Goal: Task Accomplishment & Management: Complete application form

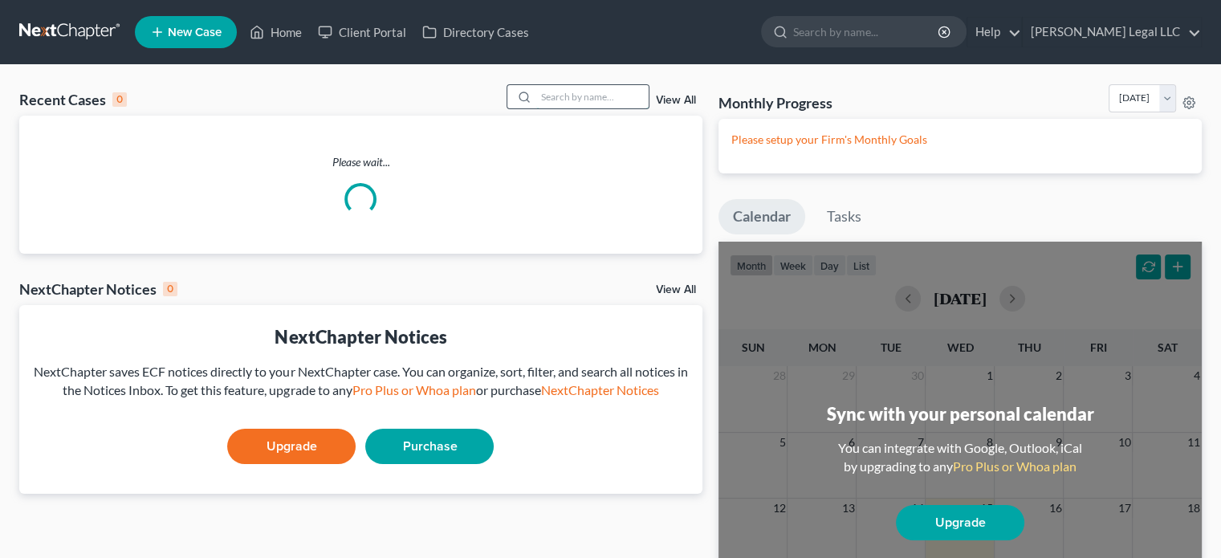
click at [602, 101] on input "search" at bounding box center [592, 96] width 112 height 23
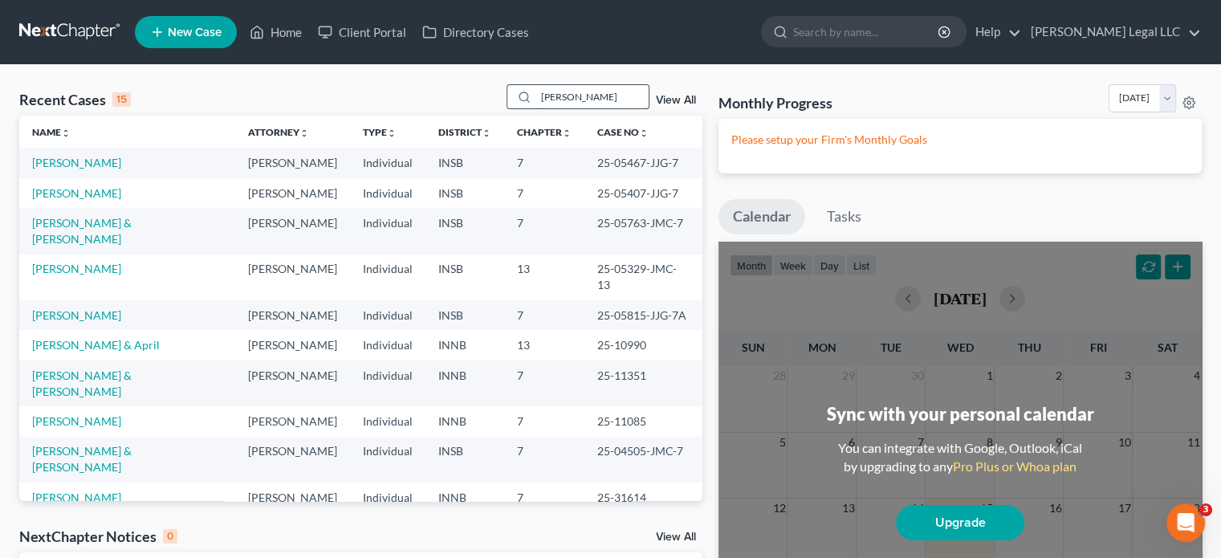
type input "lewis"
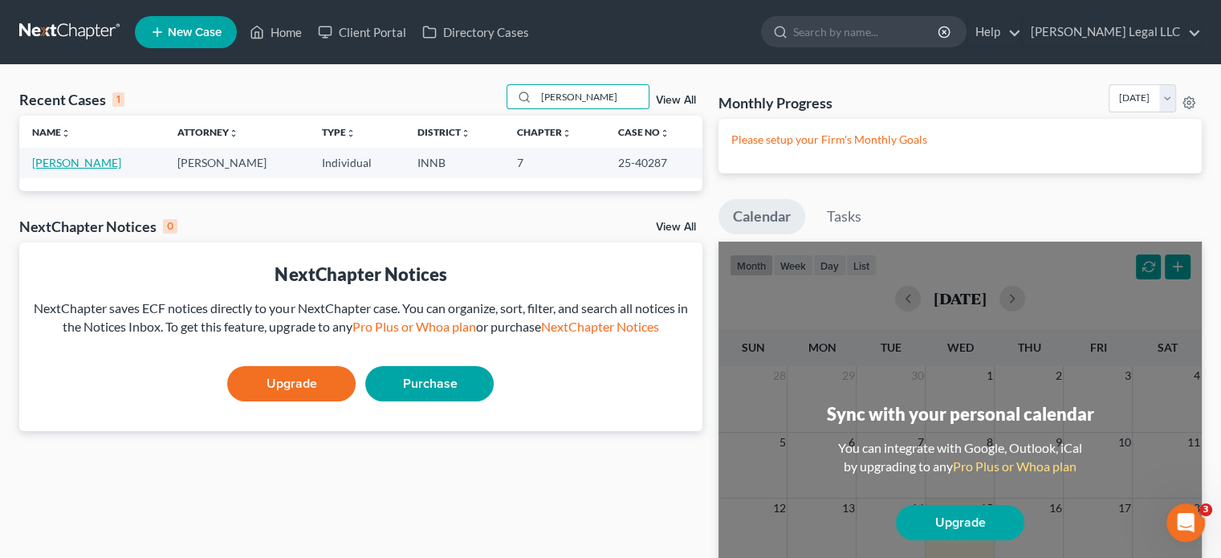
click at [90, 166] on link "Lewis, Sandra" at bounding box center [76, 163] width 89 height 14
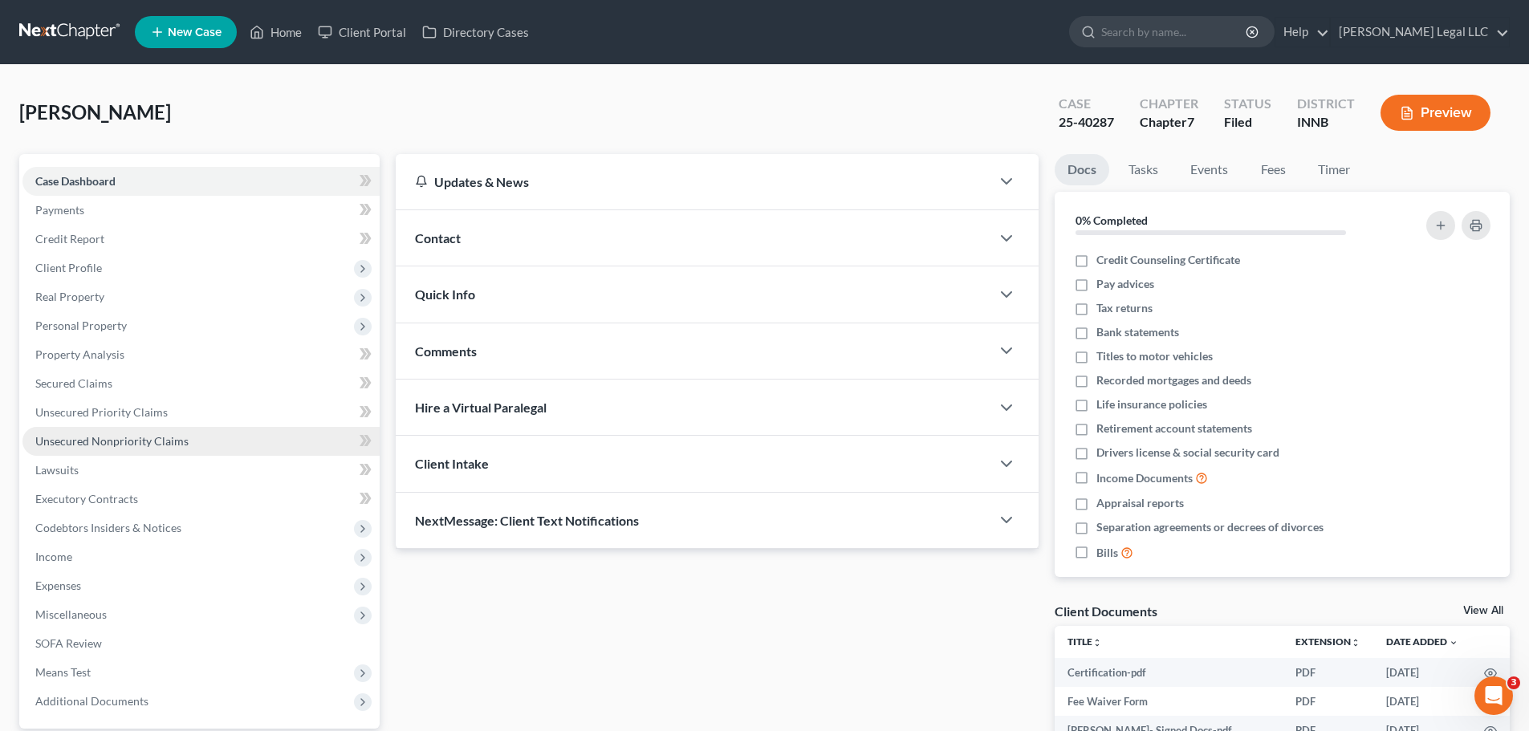
click at [83, 434] on span "Unsecured Nonpriority Claims" at bounding box center [111, 441] width 153 height 14
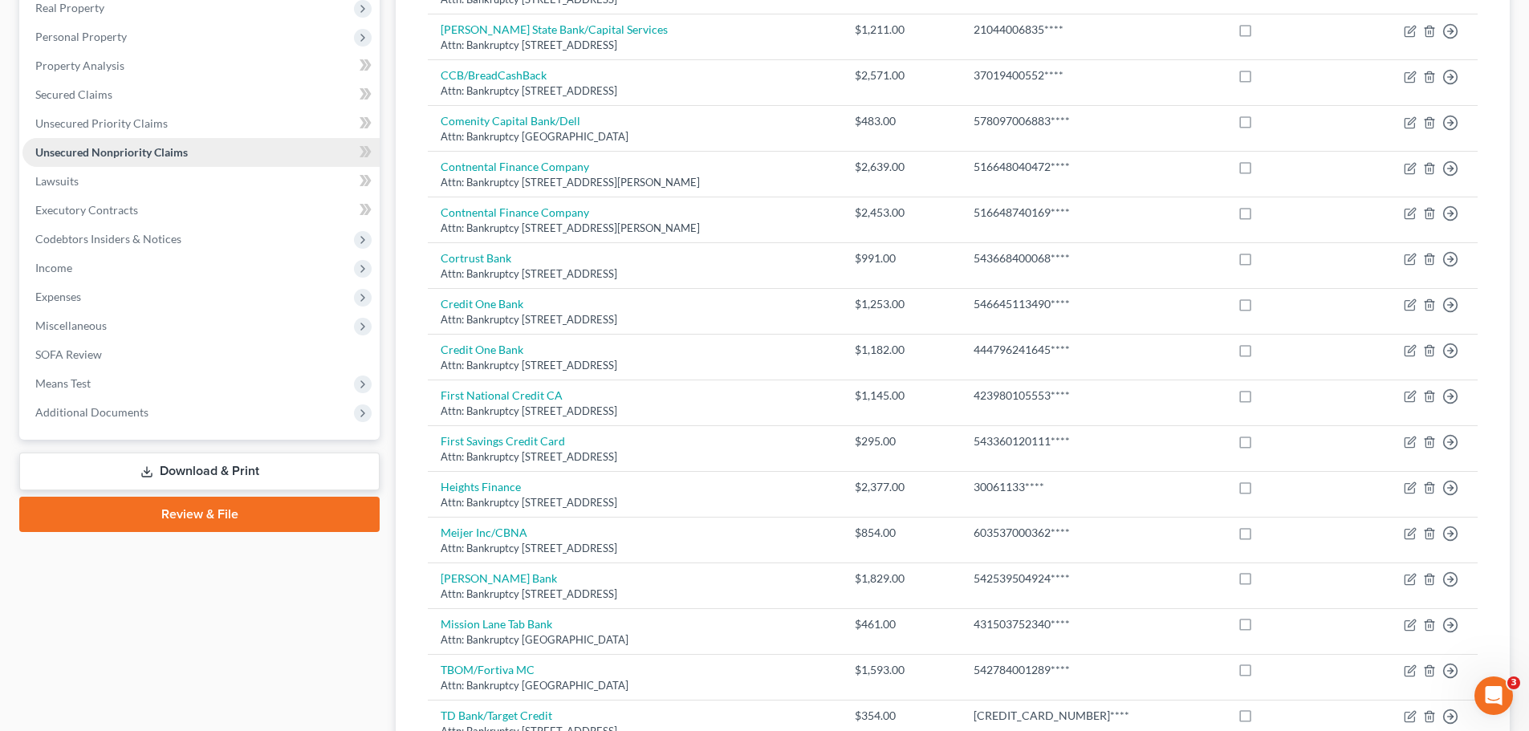
scroll to position [156, 0]
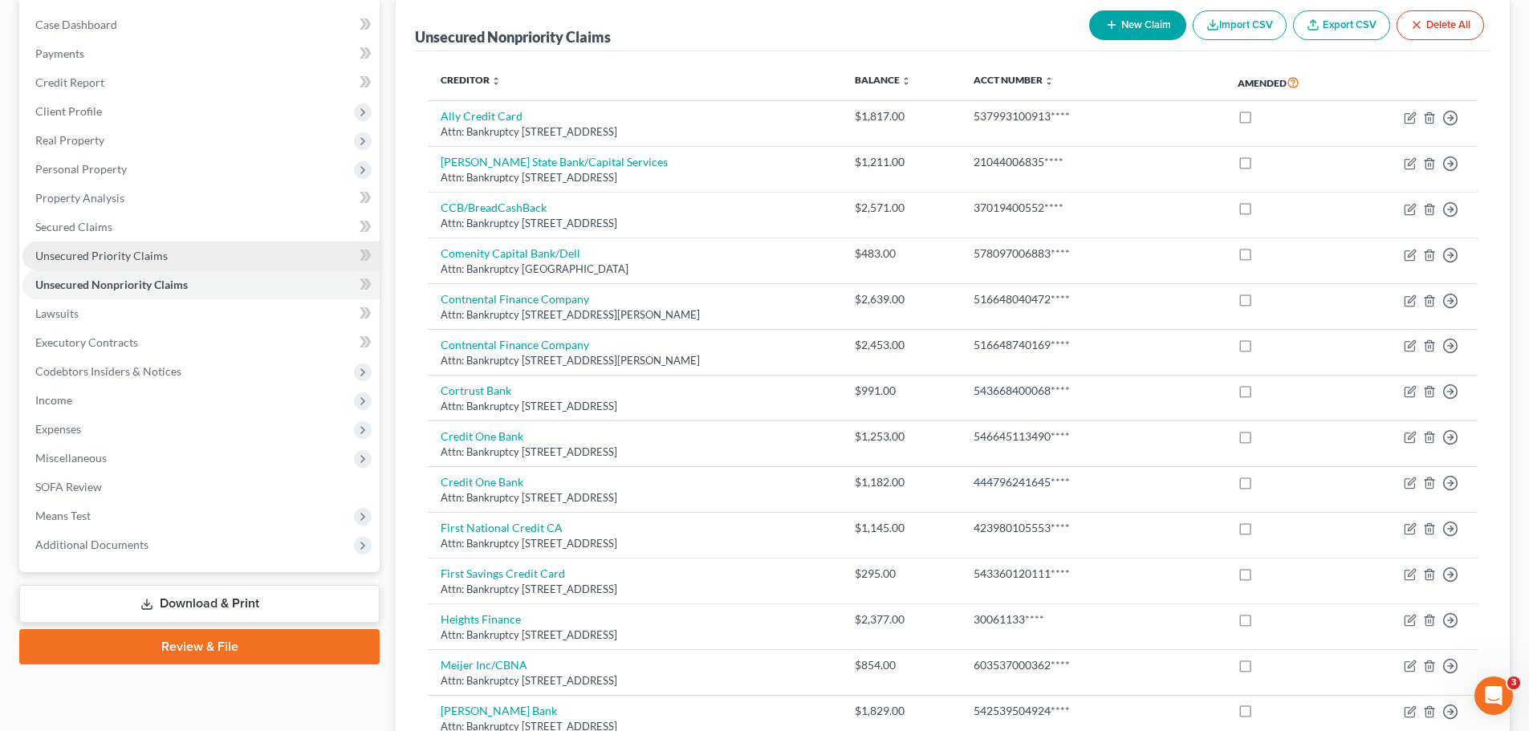
click at [66, 262] on link "Unsecured Priority Claims" at bounding box center [200, 256] width 357 height 29
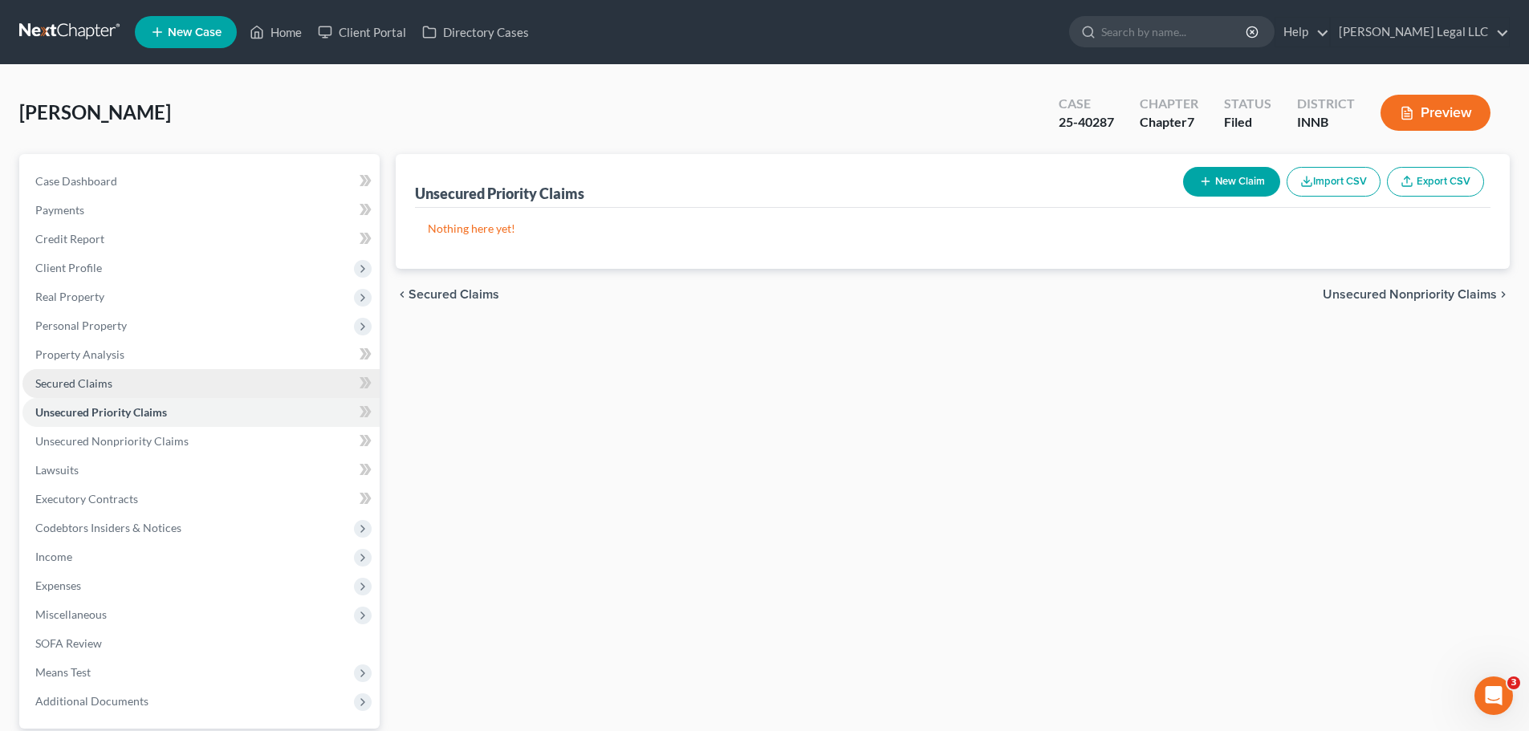
click at [81, 380] on span "Secured Claims" at bounding box center [73, 383] width 77 height 14
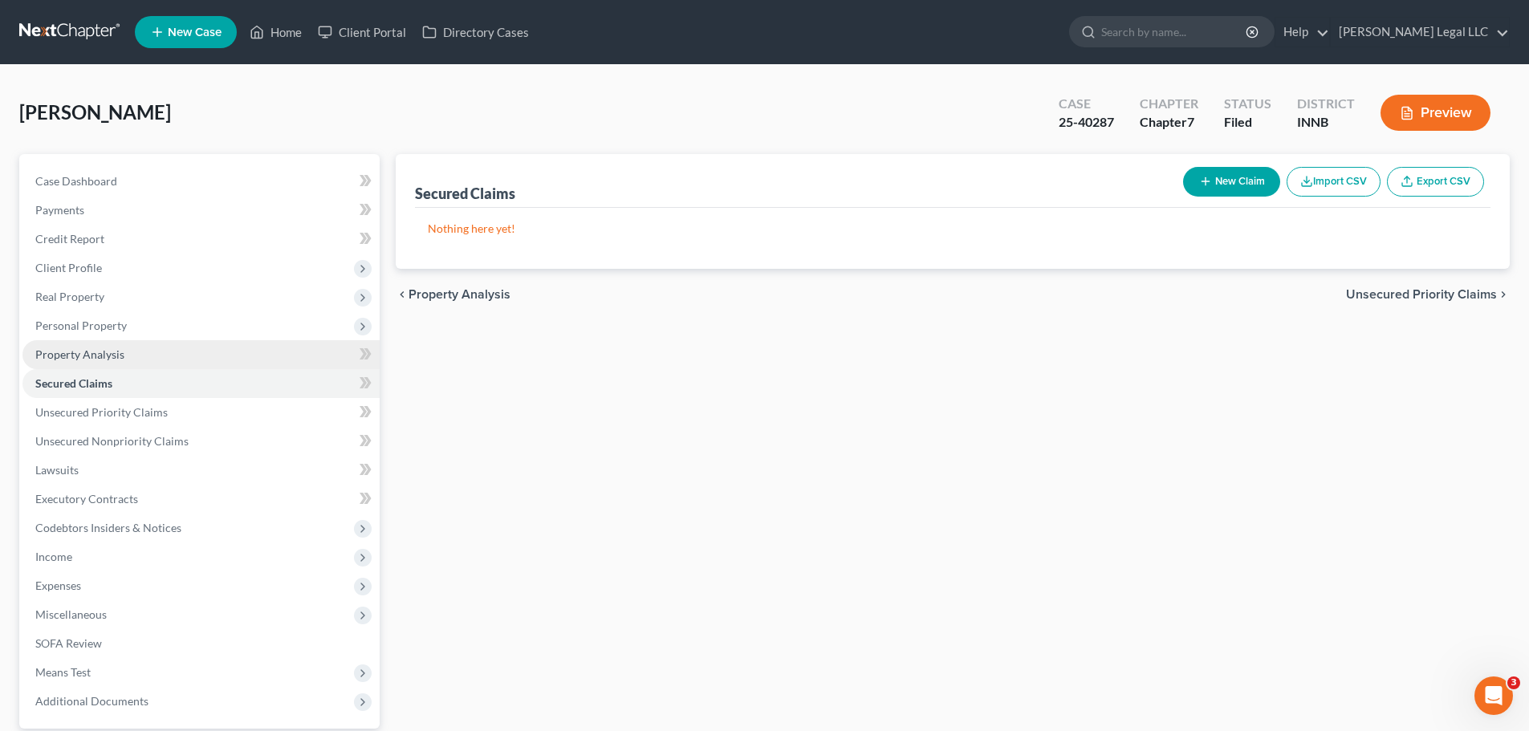
click at [87, 354] on span "Property Analysis" at bounding box center [79, 354] width 89 height 14
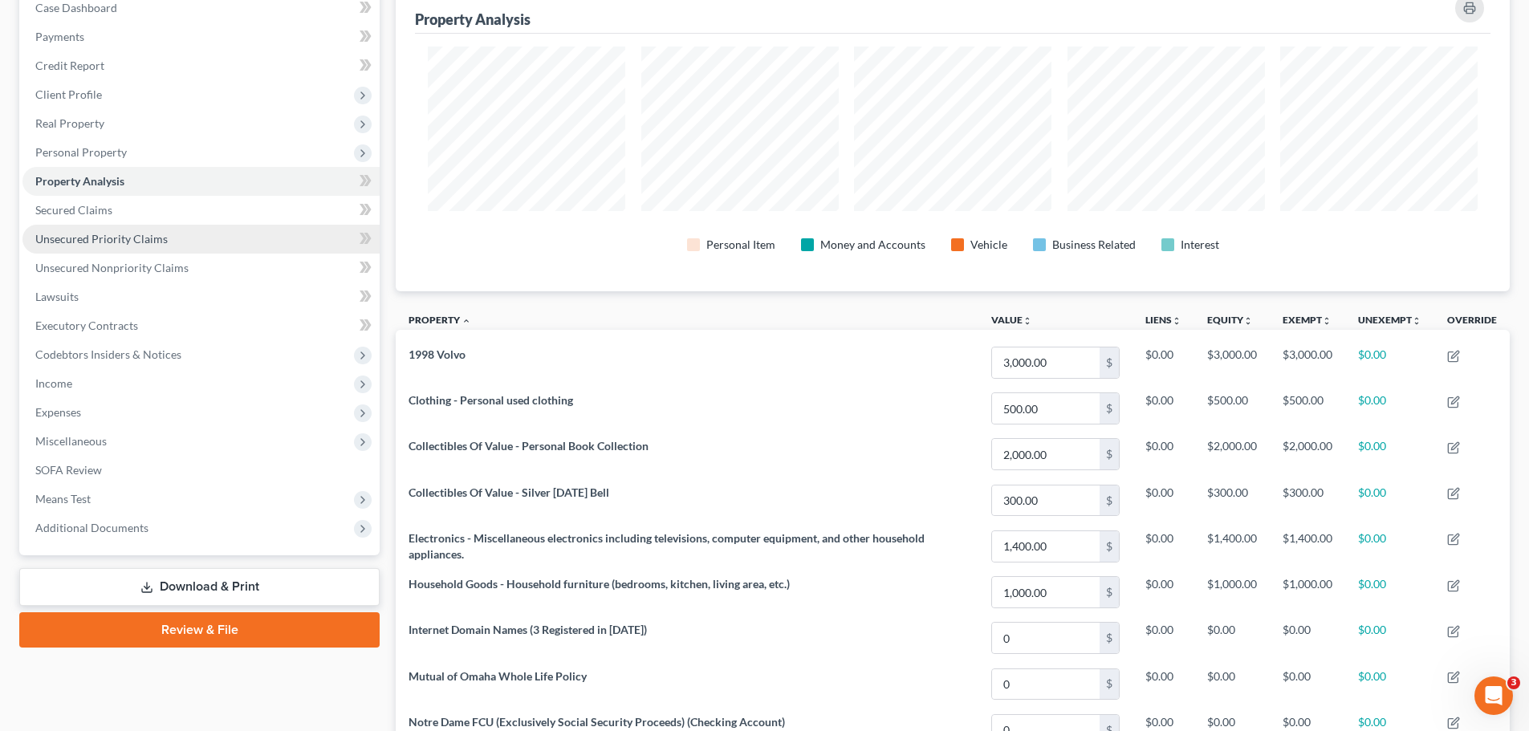
scroll to position [169, 0]
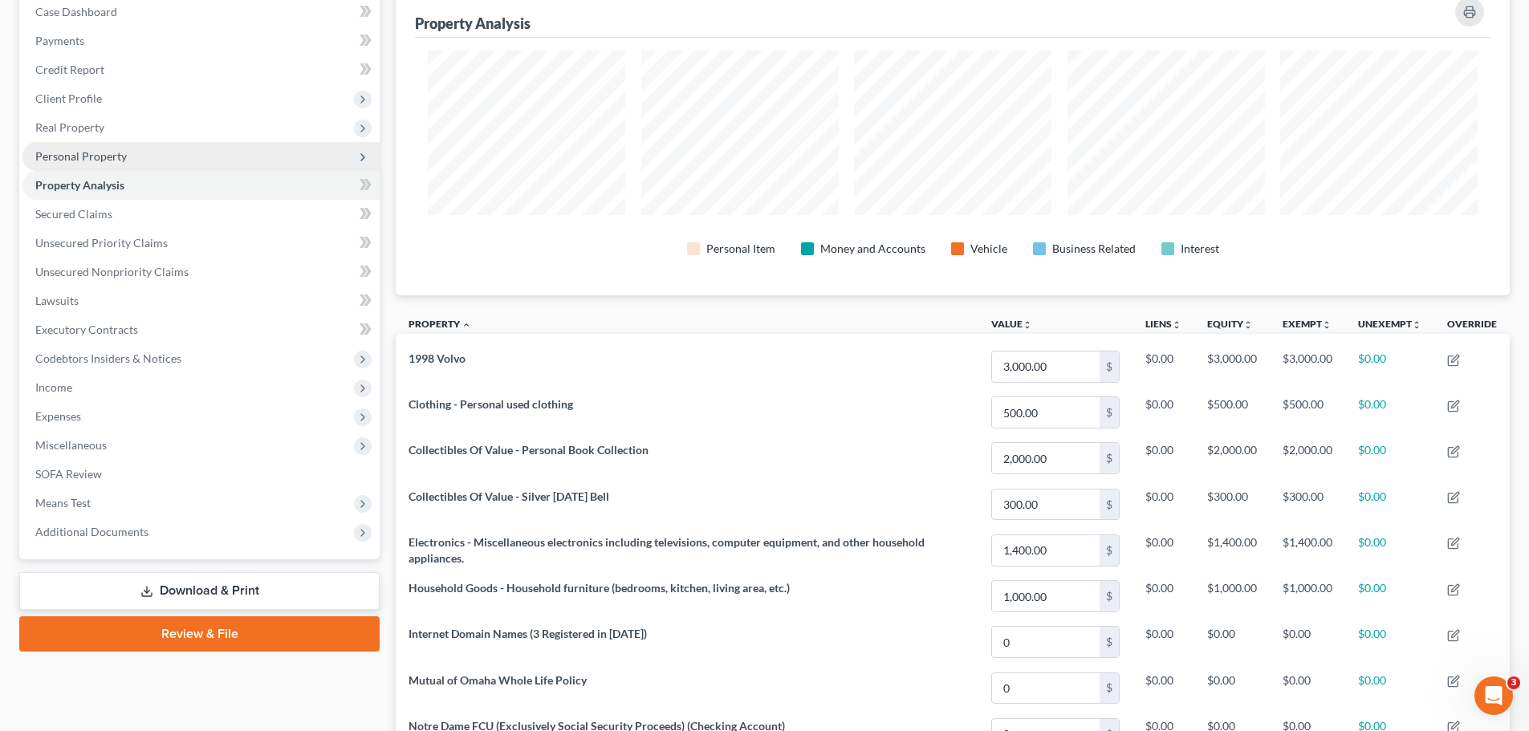
click at [86, 157] on span "Personal Property" at bounding box center [80, 156] width 91 height 14
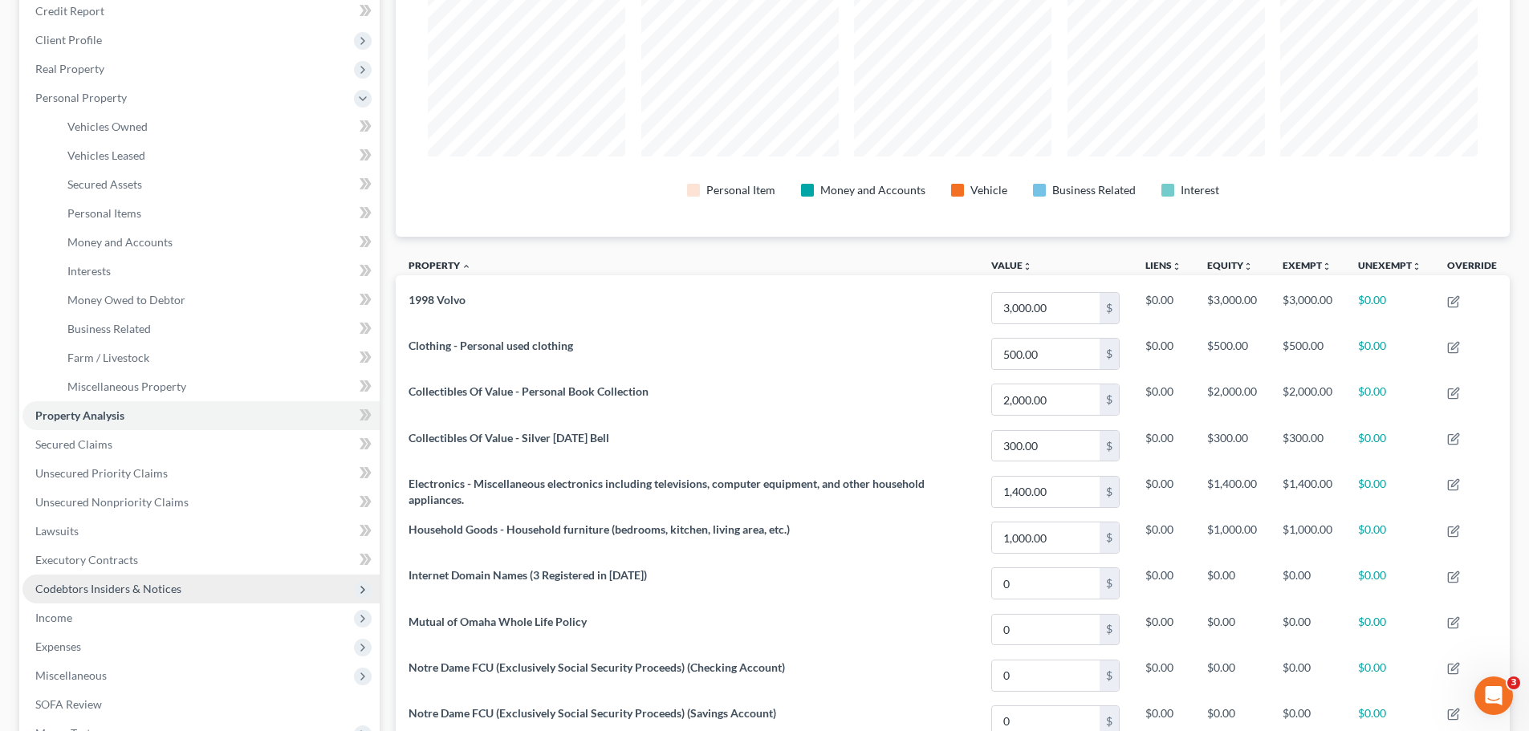
scroll to position [321, 0]
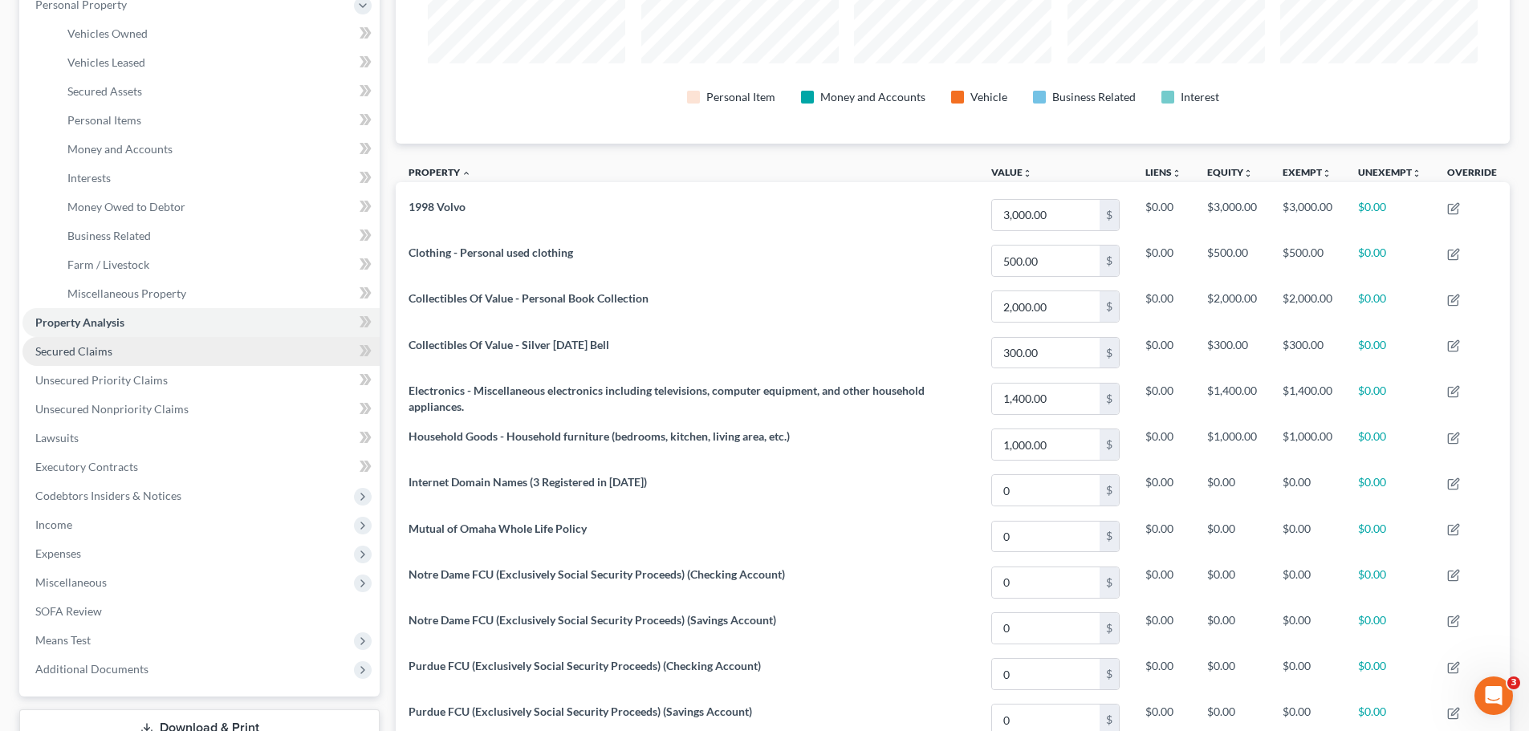
click at [45, 360] on link "Secured Claims" at bounding box center [200, 351] width 357 height 29
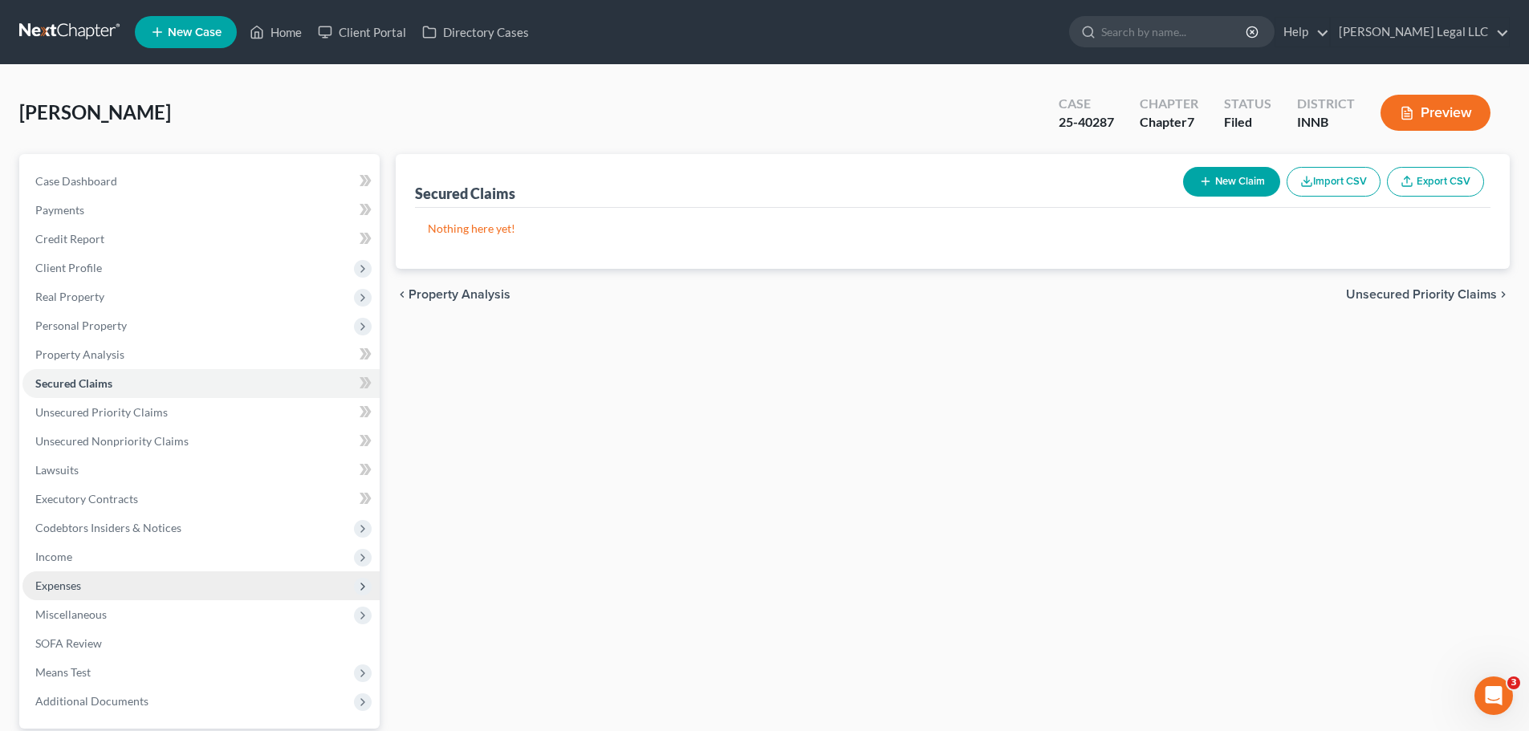
click at [47, 557] on span "Expenses" at bounding box center [200, 585] width 357 height 29
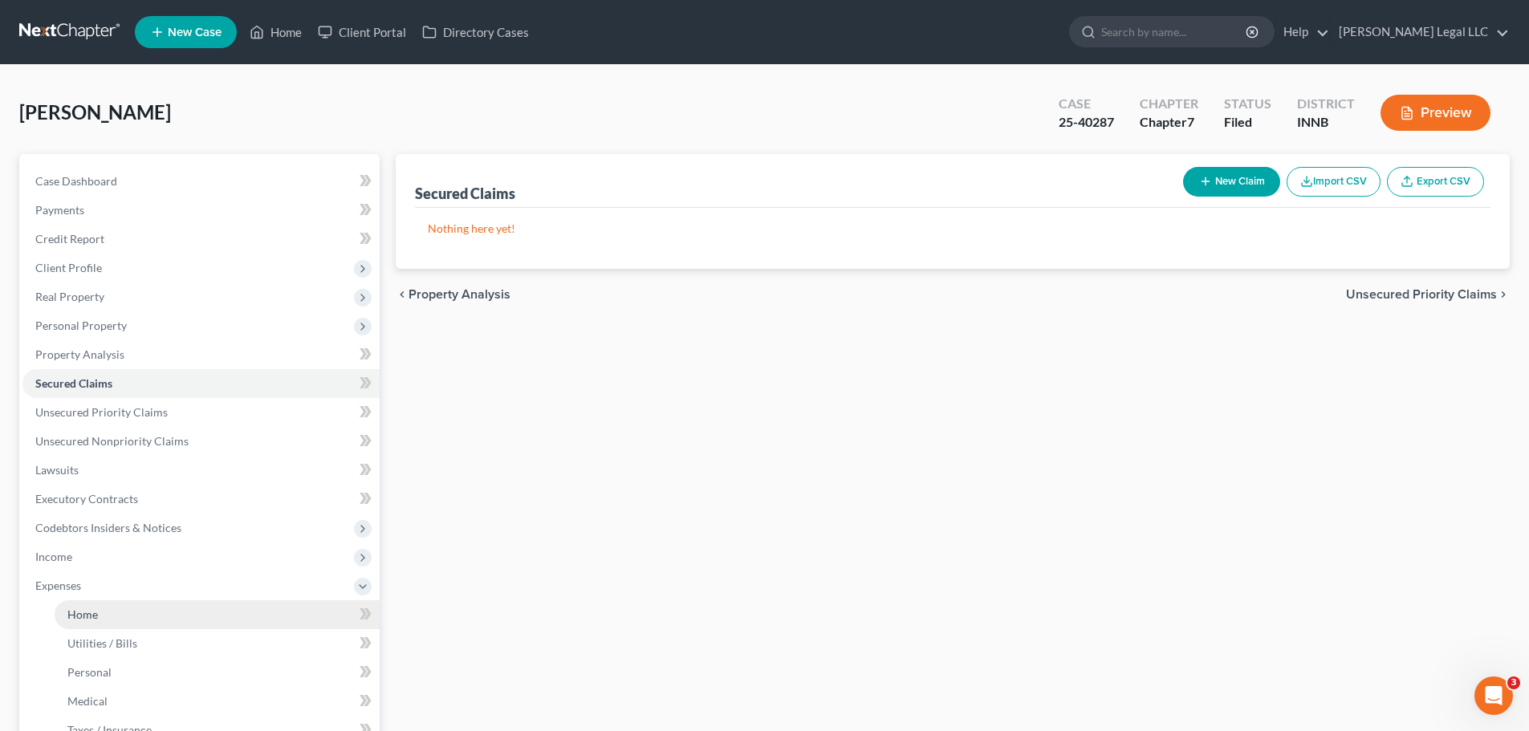
click at [65, 557] on link "Home" at bounding box center [217, 614] width 325 height 29
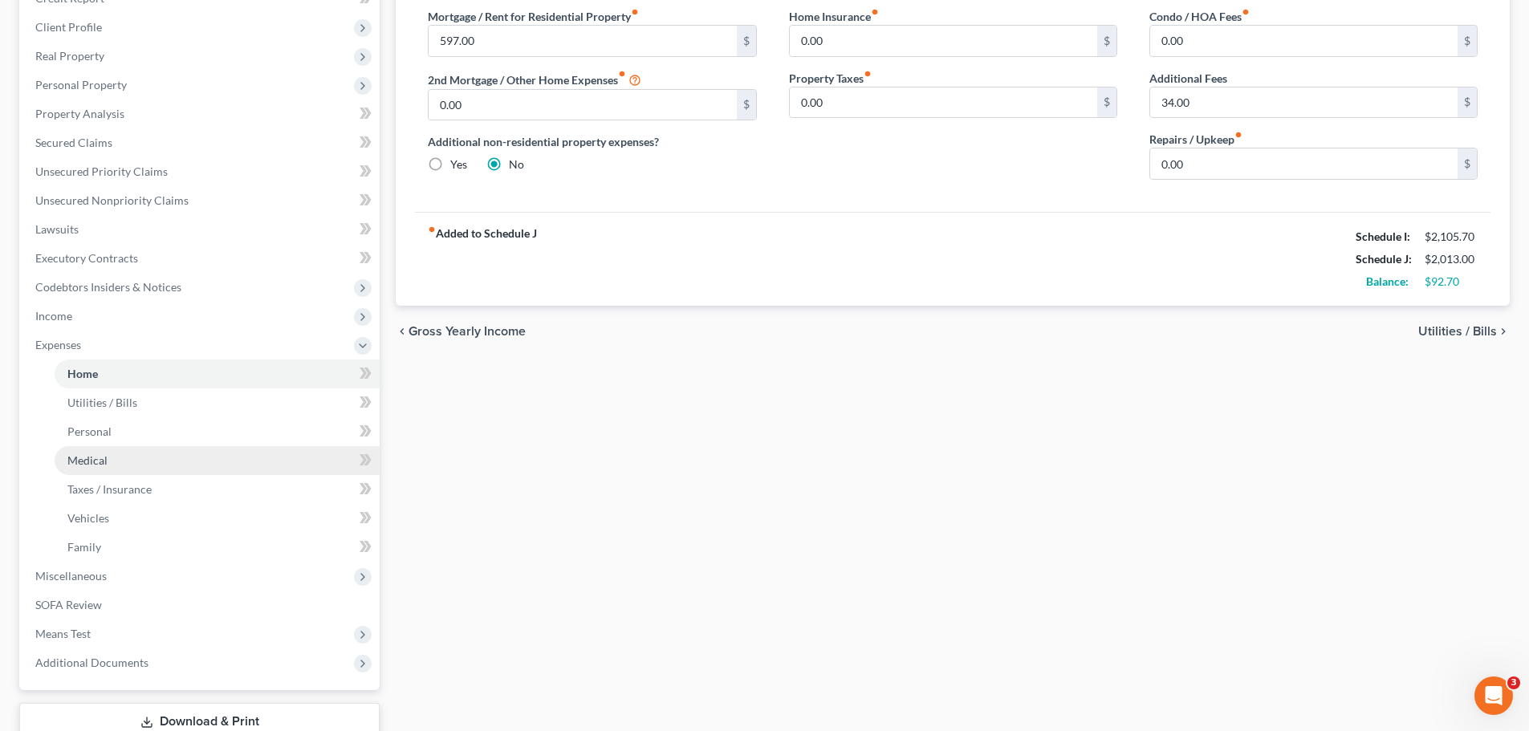
click at [144, 470] on link "Medical" at bounding box center [217, 460] width 325 height 29
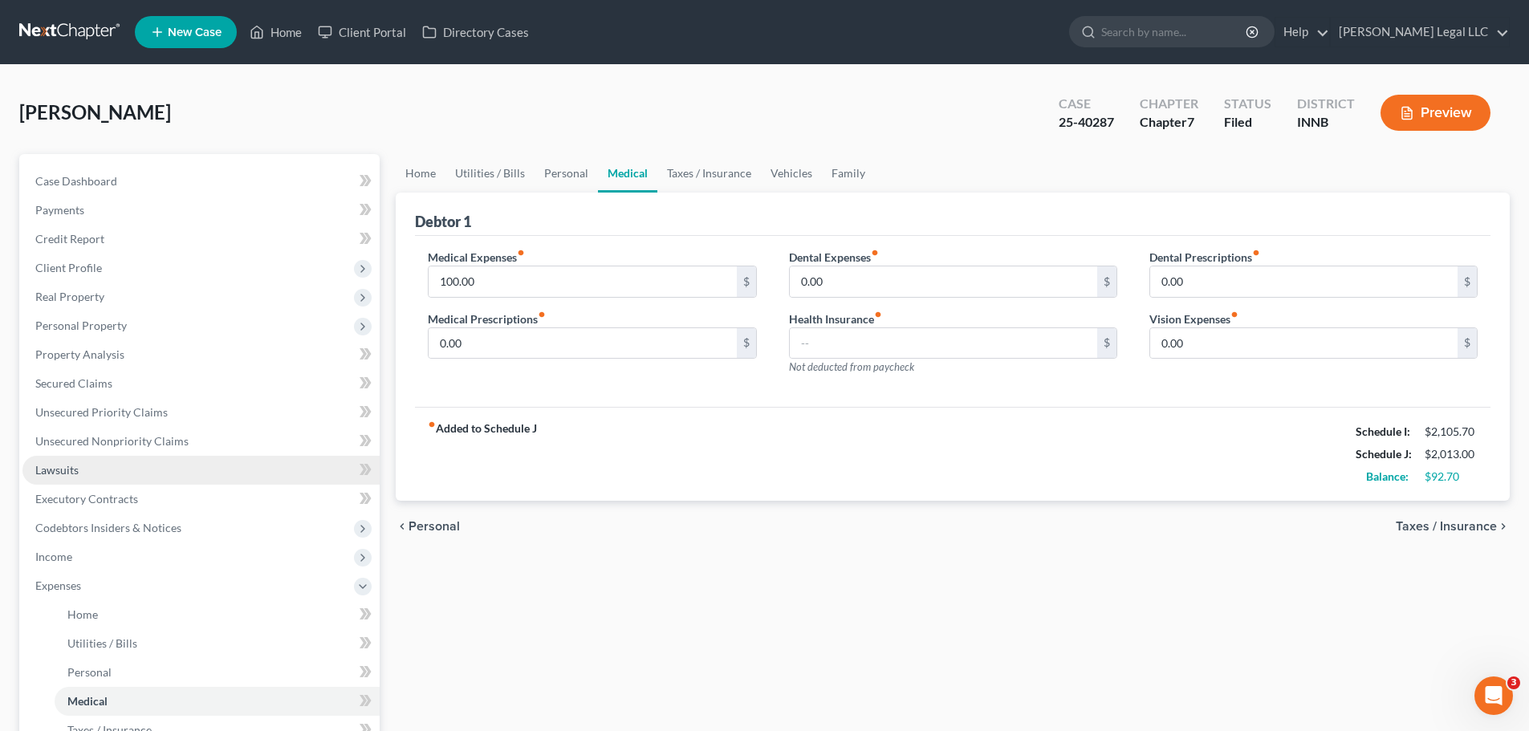
scroll to position [160, 0]
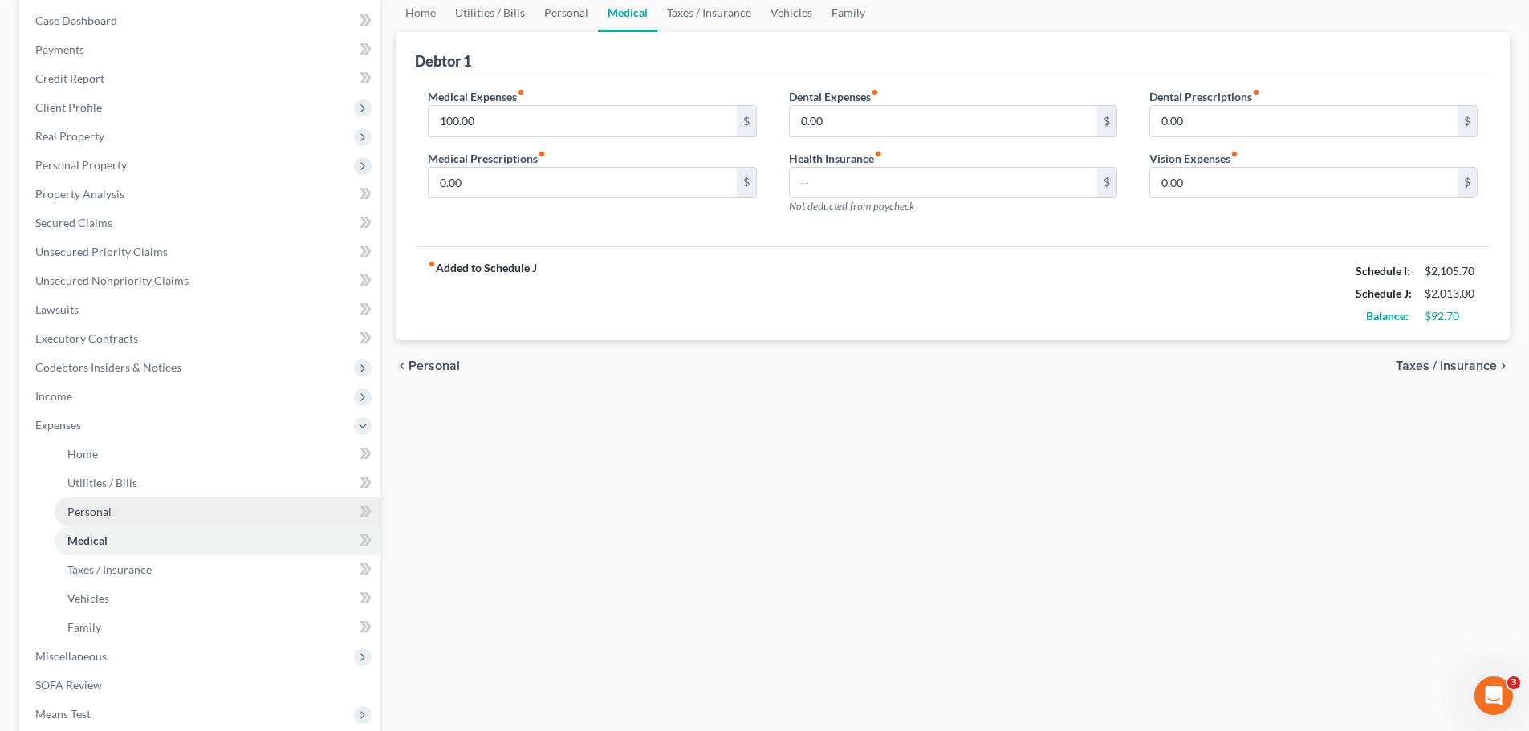
click at [109, 517] on span "Personal" at bounding box center [89, 512] width 44 height 14
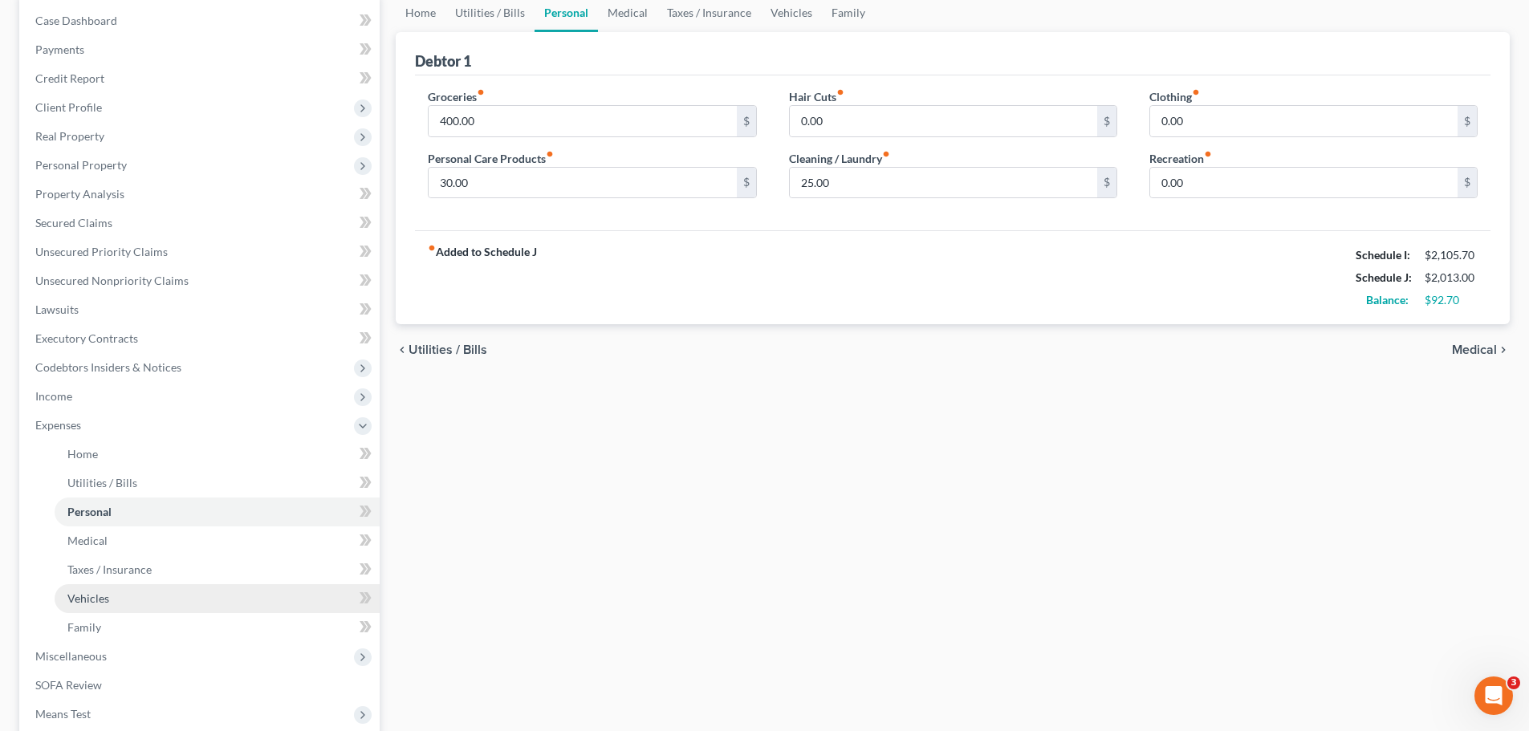
click at [82, 557] on link "Vehicles" at bounding box center [217, 598] width 325 height 29
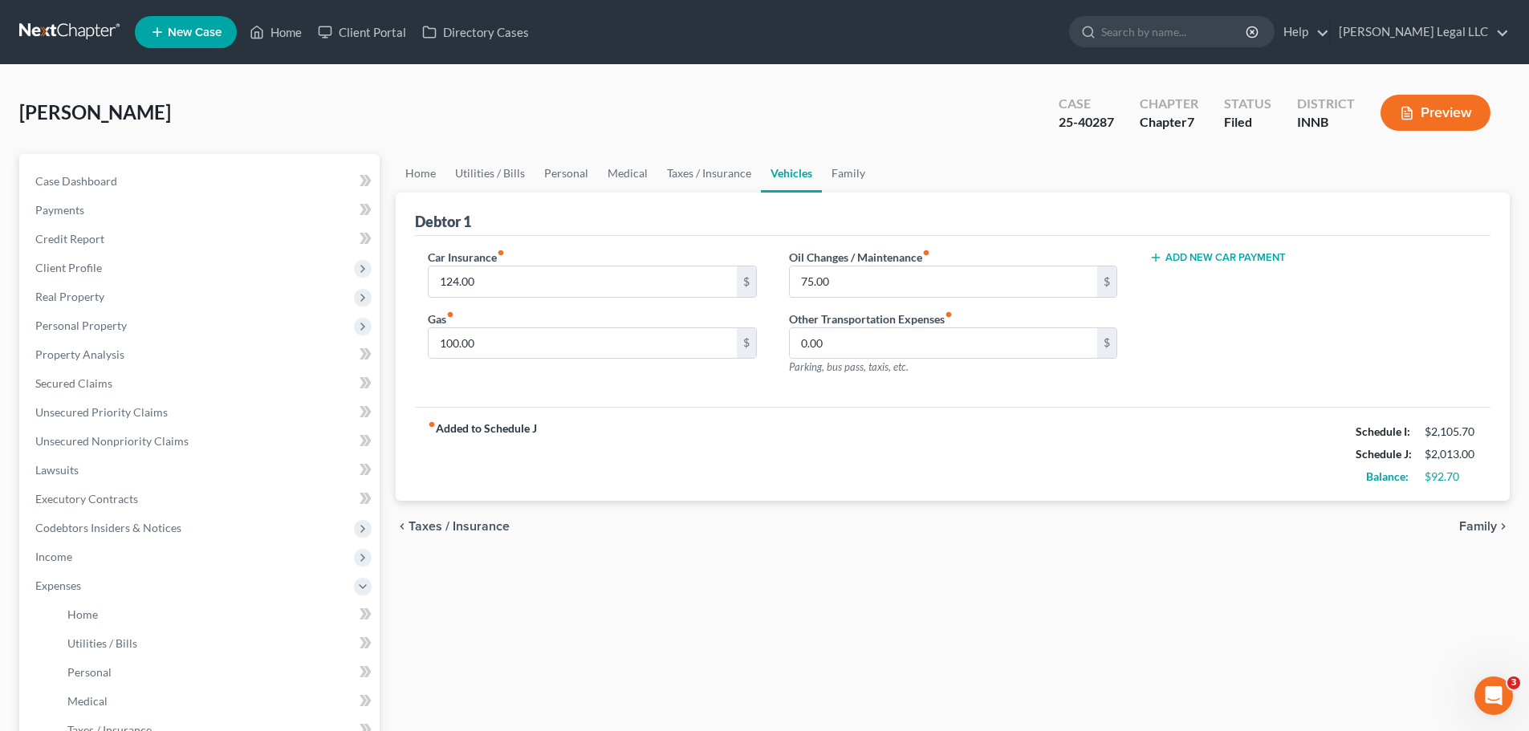
click at [689, 453] on div "fiber_manual_record Added to Schedule J Schedule I: $2,105.70 Schedule J: $2,01…" at bounding box center [952, 454] width 1075 height 94
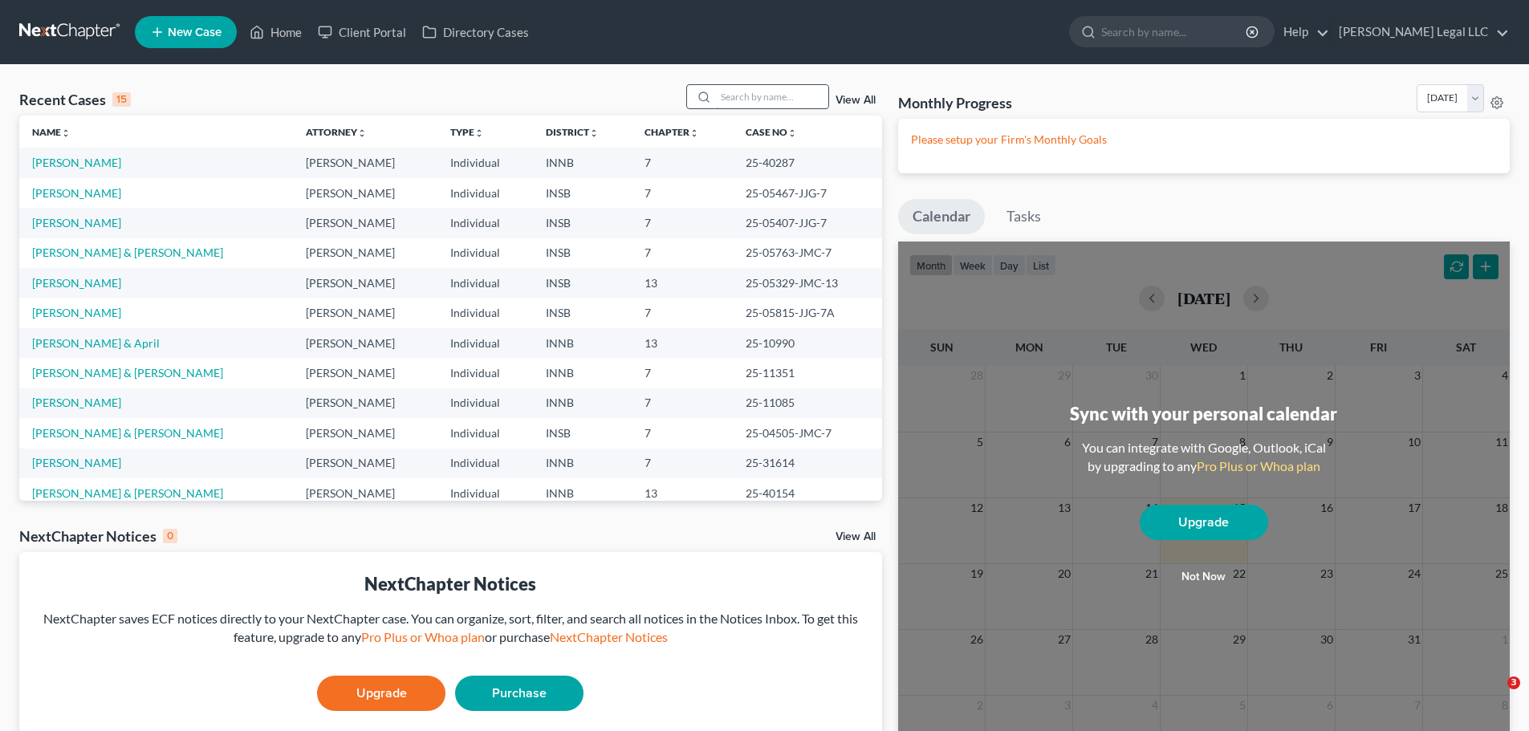
click at [750, 88] on input "search" at bounding box center [772, 96] width 112 height 23
click at [71, 166] on link "Lewis, Sandra" at bounding box center [76, 163] width 89 height 14
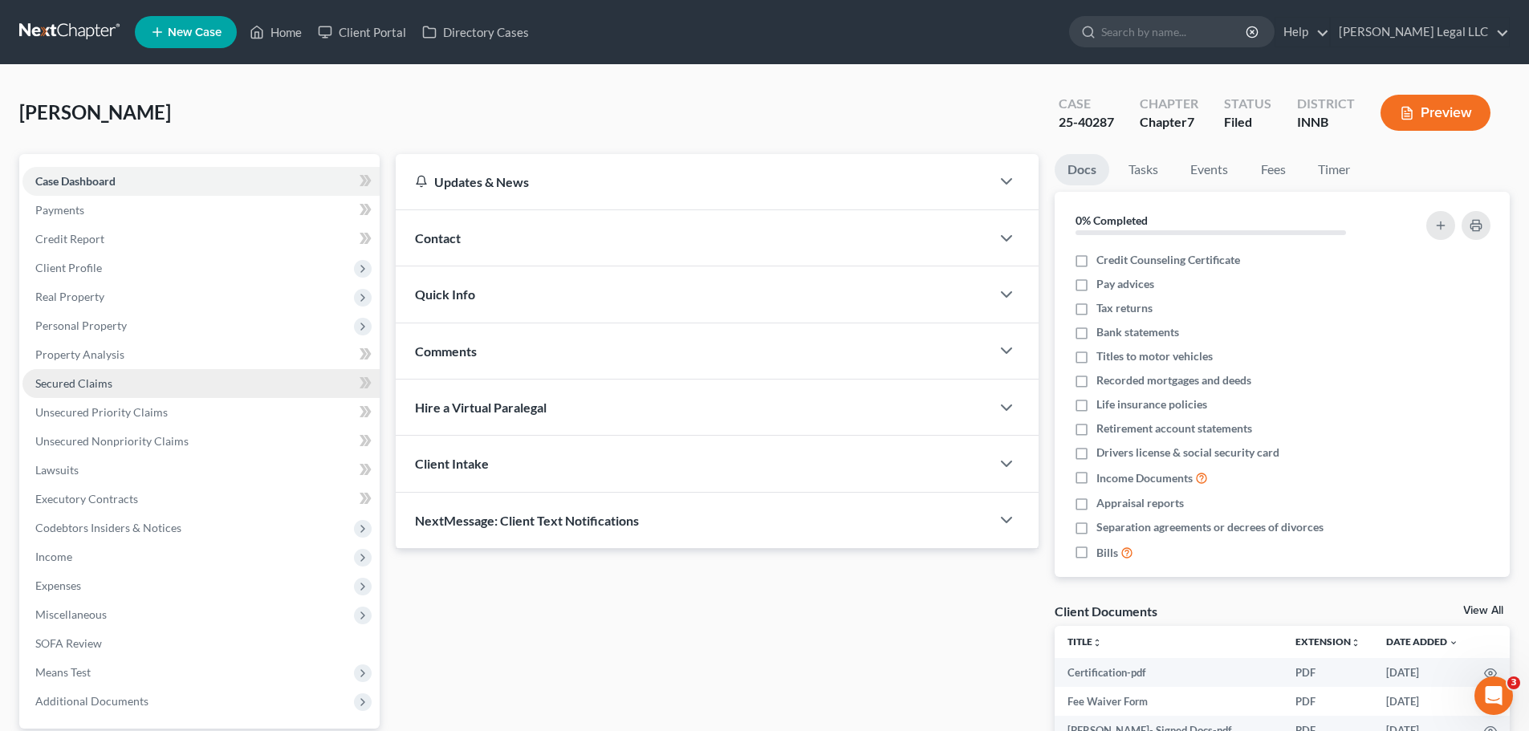
click at [88, 388] on span "Secured Claims" at bounding box center [73, 383] width 77 height 14
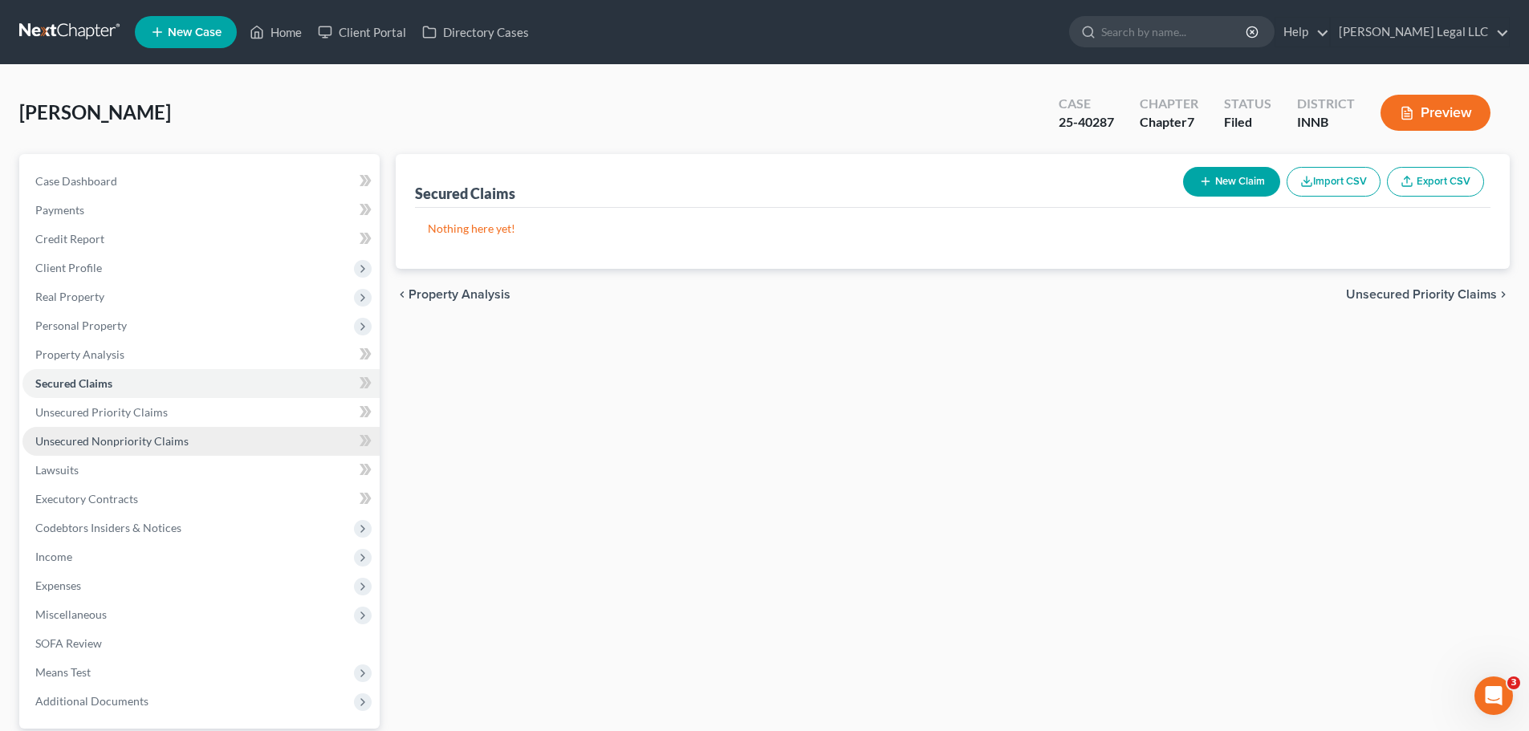
click at [87, 430] on link "Unsecured Nonpriority Claims" at bounding box center [200, 441] width 357 height 29
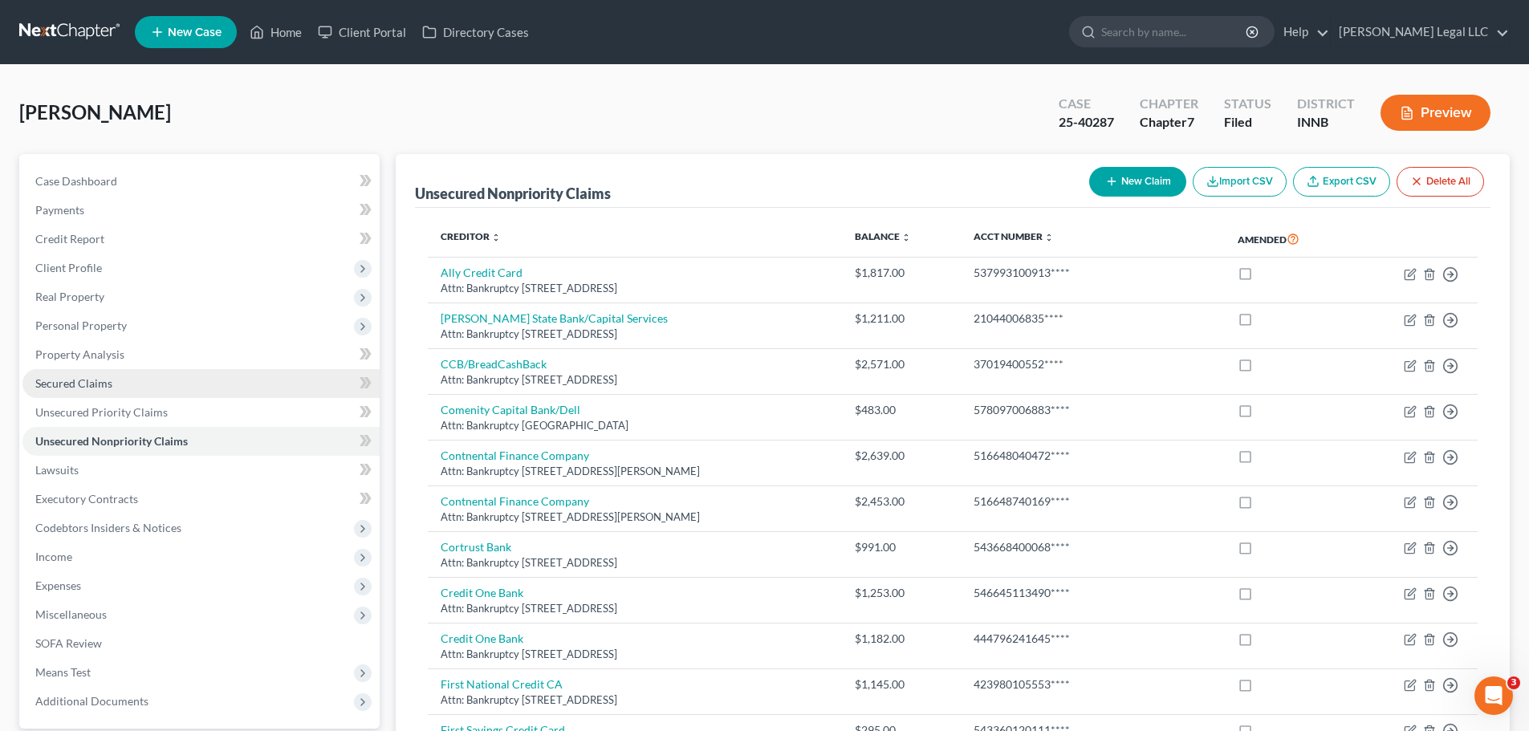
click at [87, 386] on span "Secured Claims" at bounding box center [73, 383] width 77 height 14
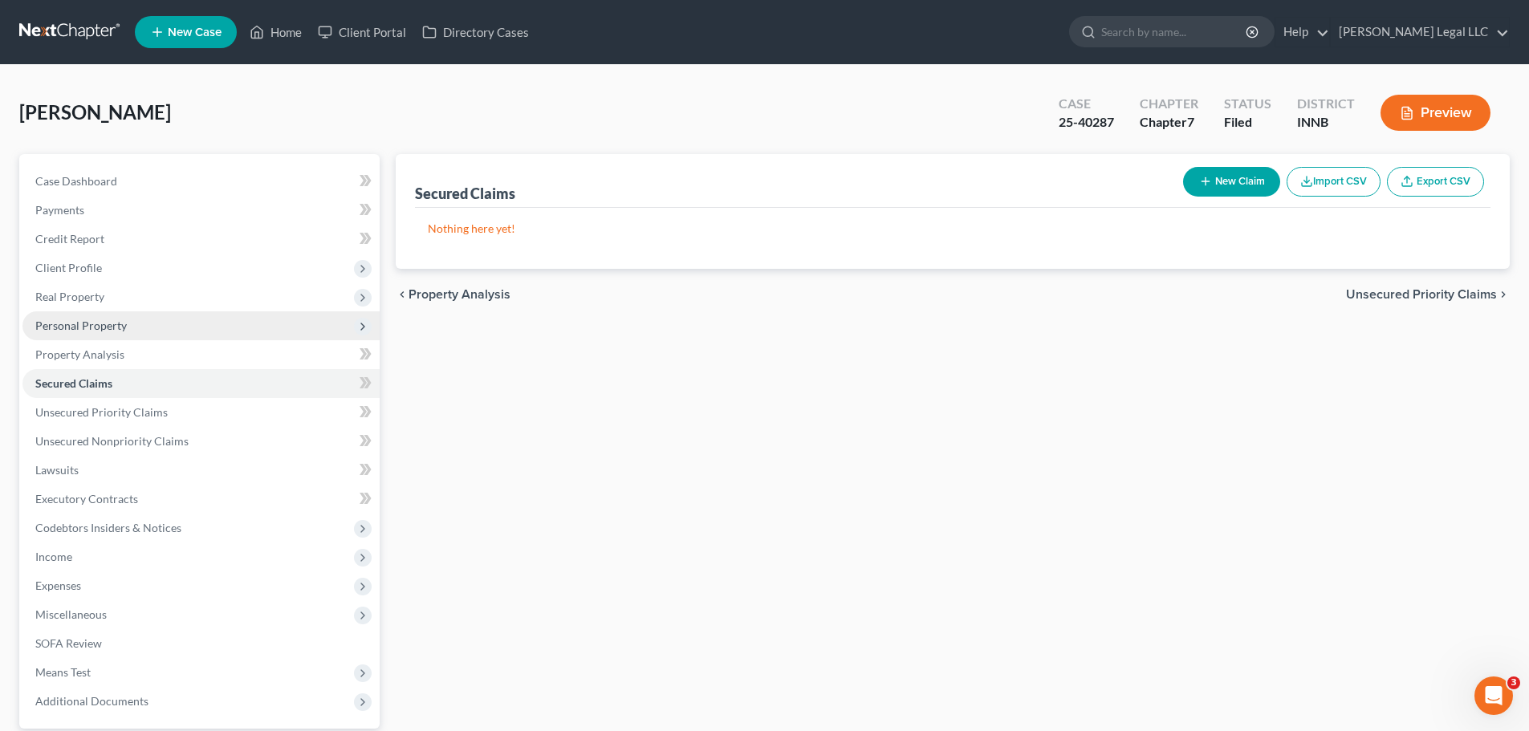
click at [68, 323] on span "Personal Property" at bounding box center [80, 326] width 91 height 14
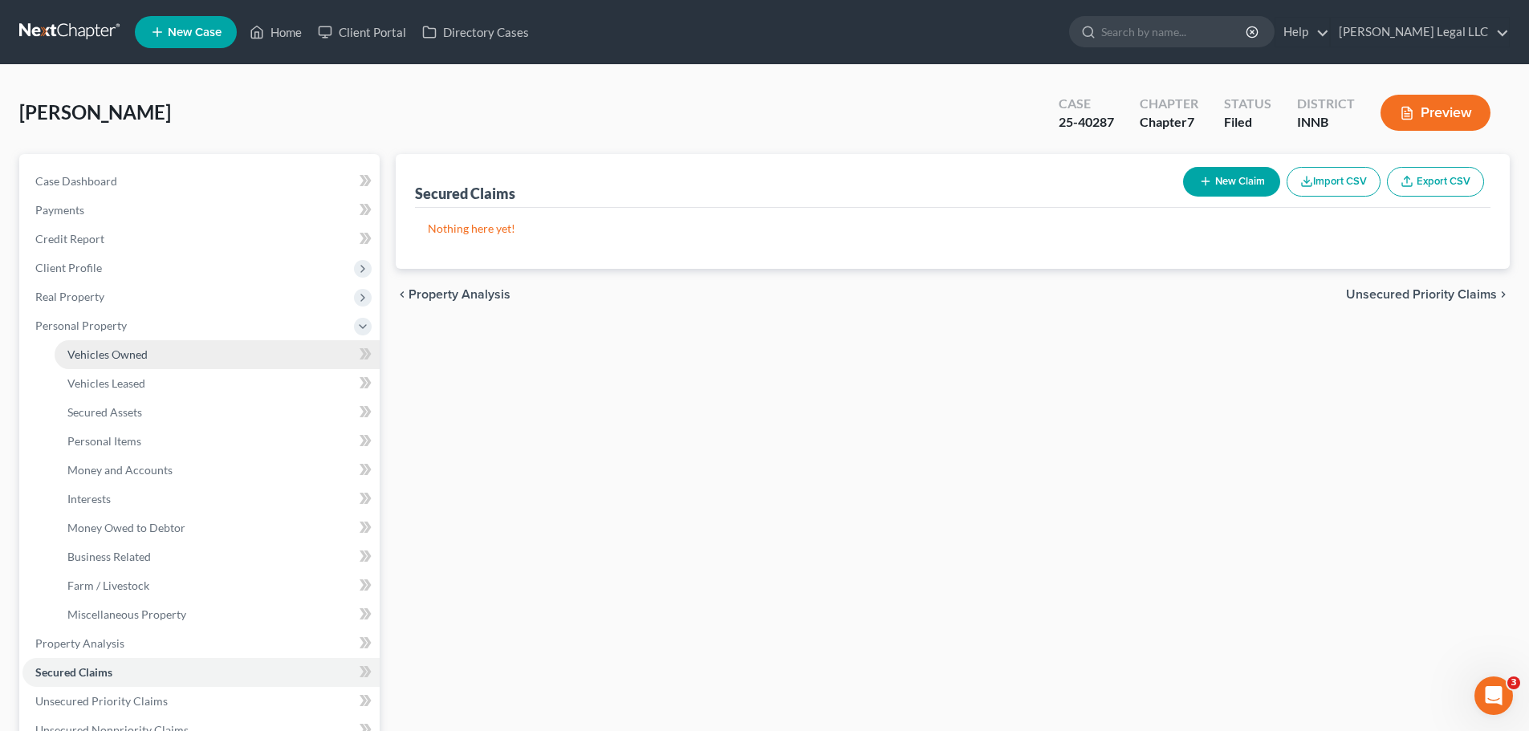
click at [92, 351] on span "Vehicles Owned" at bounding box center [107, 354] width 80 height 14
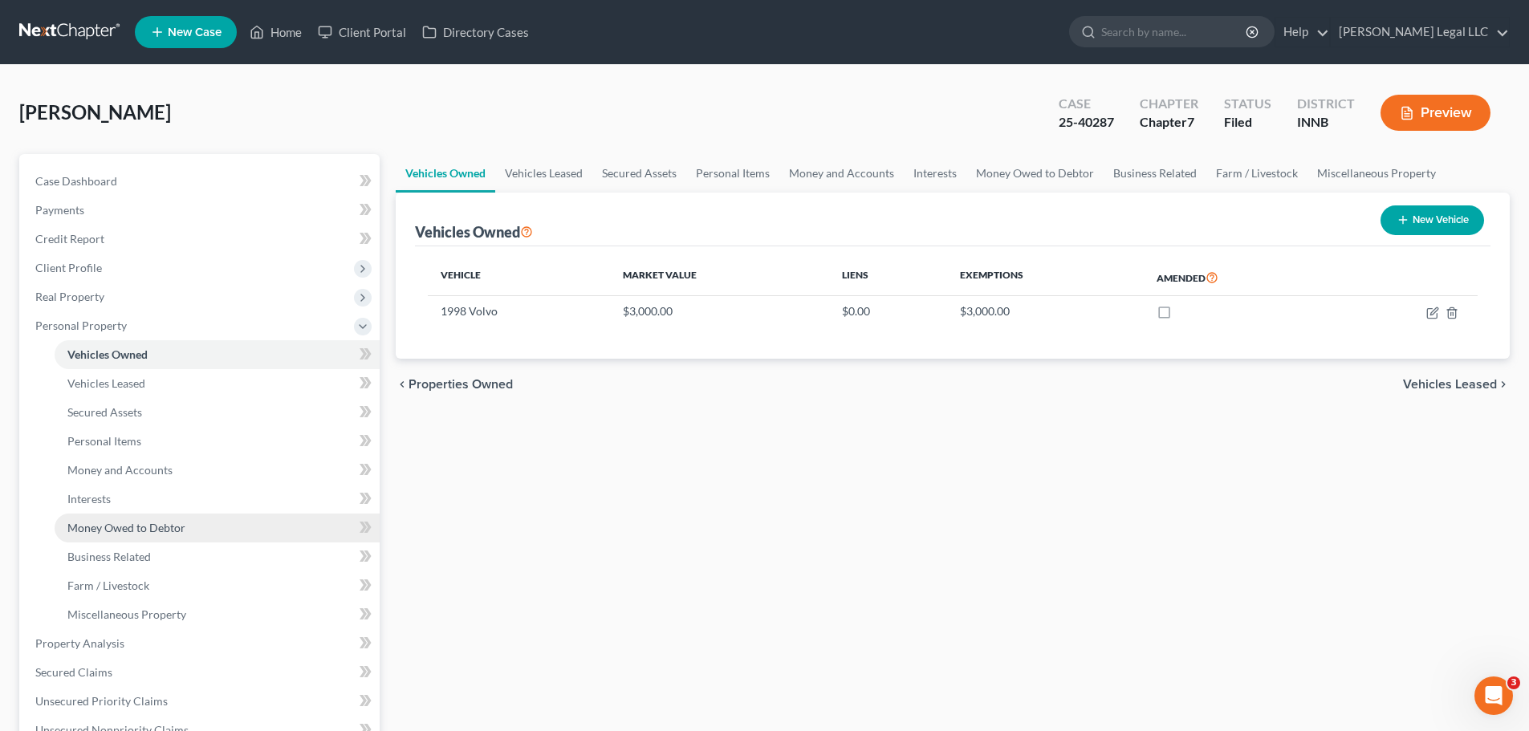
click at [92, 530] on span "Money Owed to Debtor" at bounding box center [126, 528] width 118 height 14
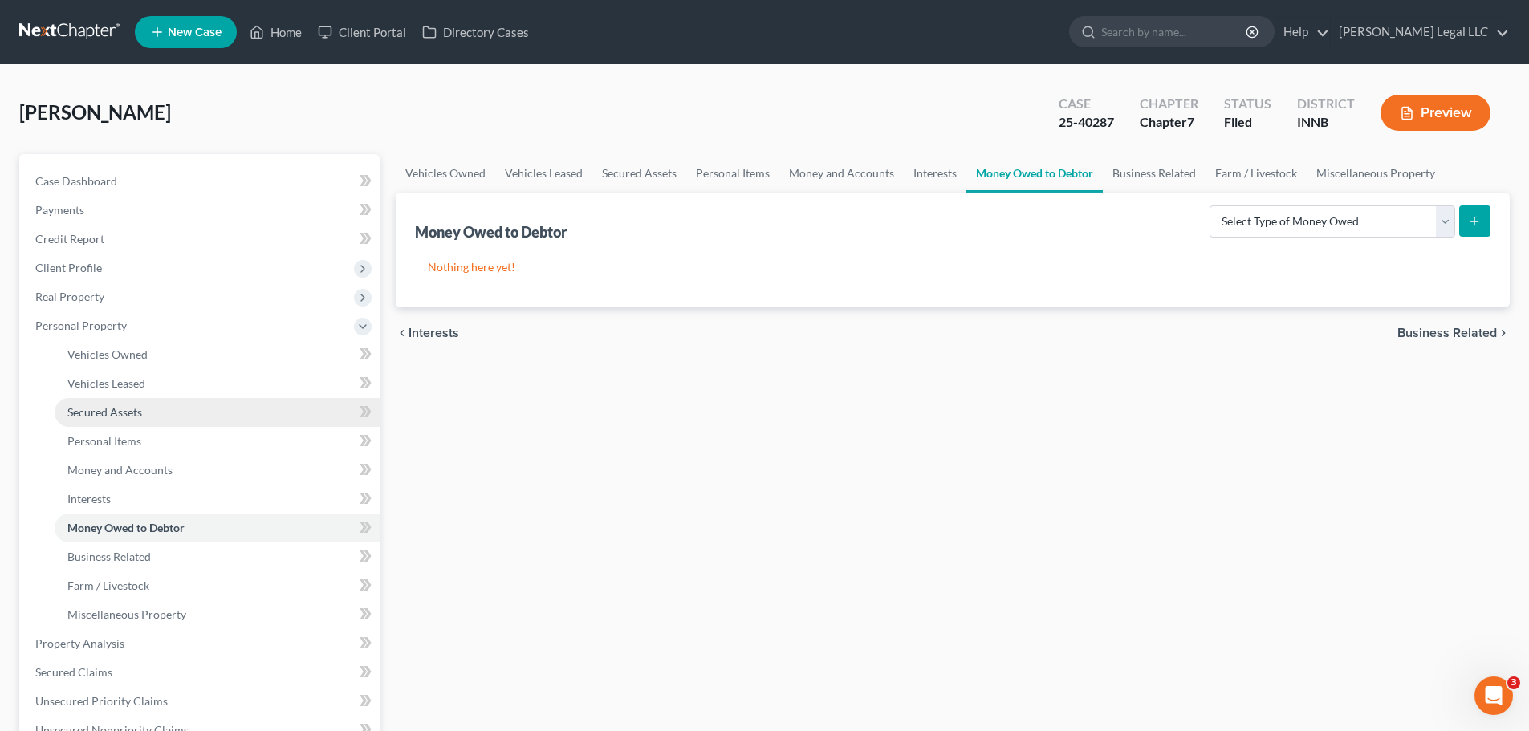
click at [113, 408] on span "Secured Assets" at bounding box center [104, 412] width 75 height 14
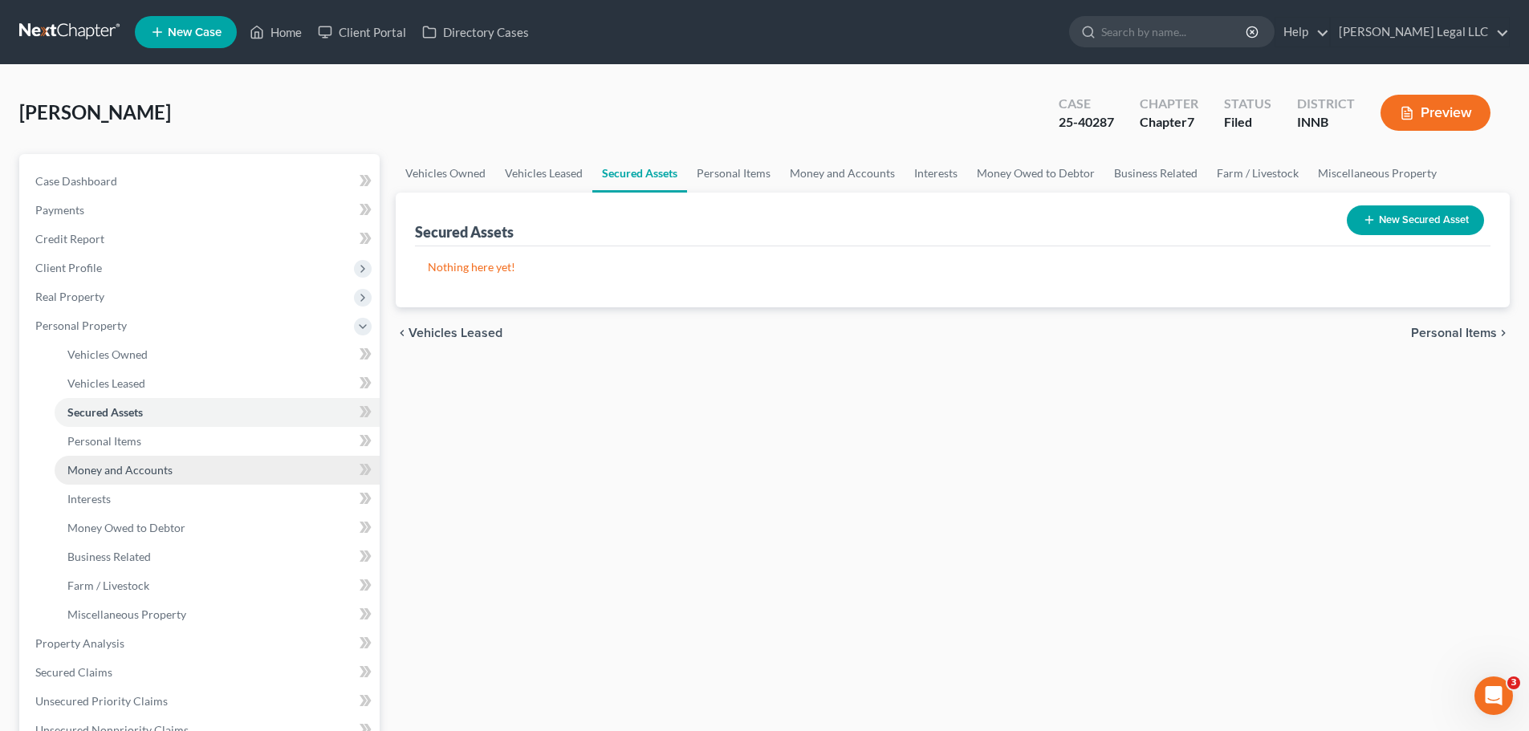
click at [116, 461] on link "Money and Accounts" at bounding box center [217, 470] width 325 height 29
